Goal: Information Seeking & Learning: Learn about a topic

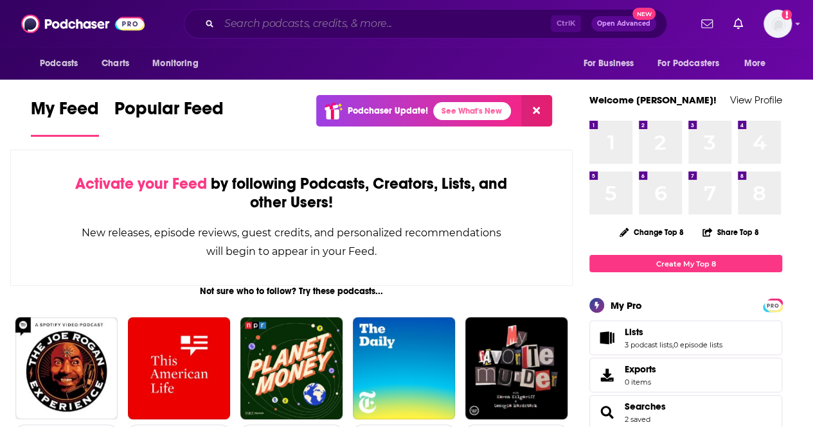
click at [267, 22] on input "Search podcasts, credits, & more..." at bounding box center [385, 23] width 332 height 21
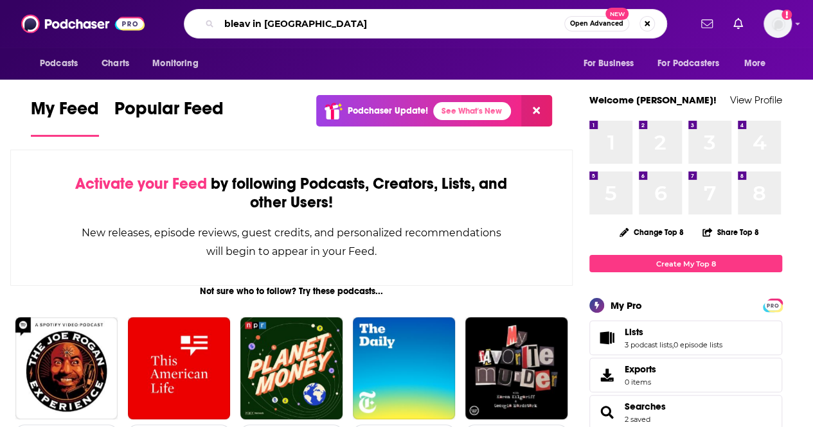
type input "bleav in [GEOGRAPHIC_DATA]"
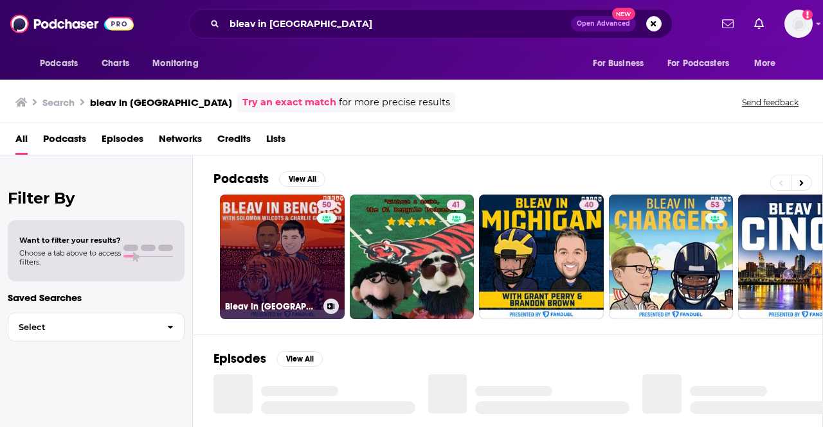
click at [301, 268] on link "50 Bleav in [GEOGRAPHIC_DATA]" at bounding box center [282, 257] width 125 height 125
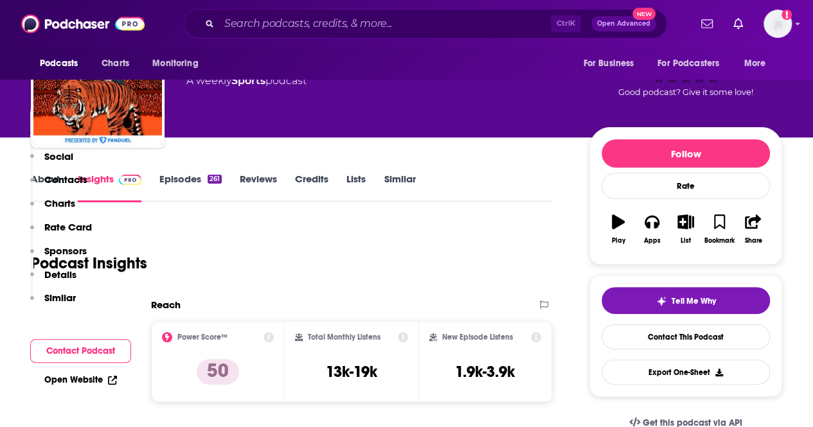
scroll to position [257, 0]
